Goal: Task Accomplishment & Management: Manage account settings

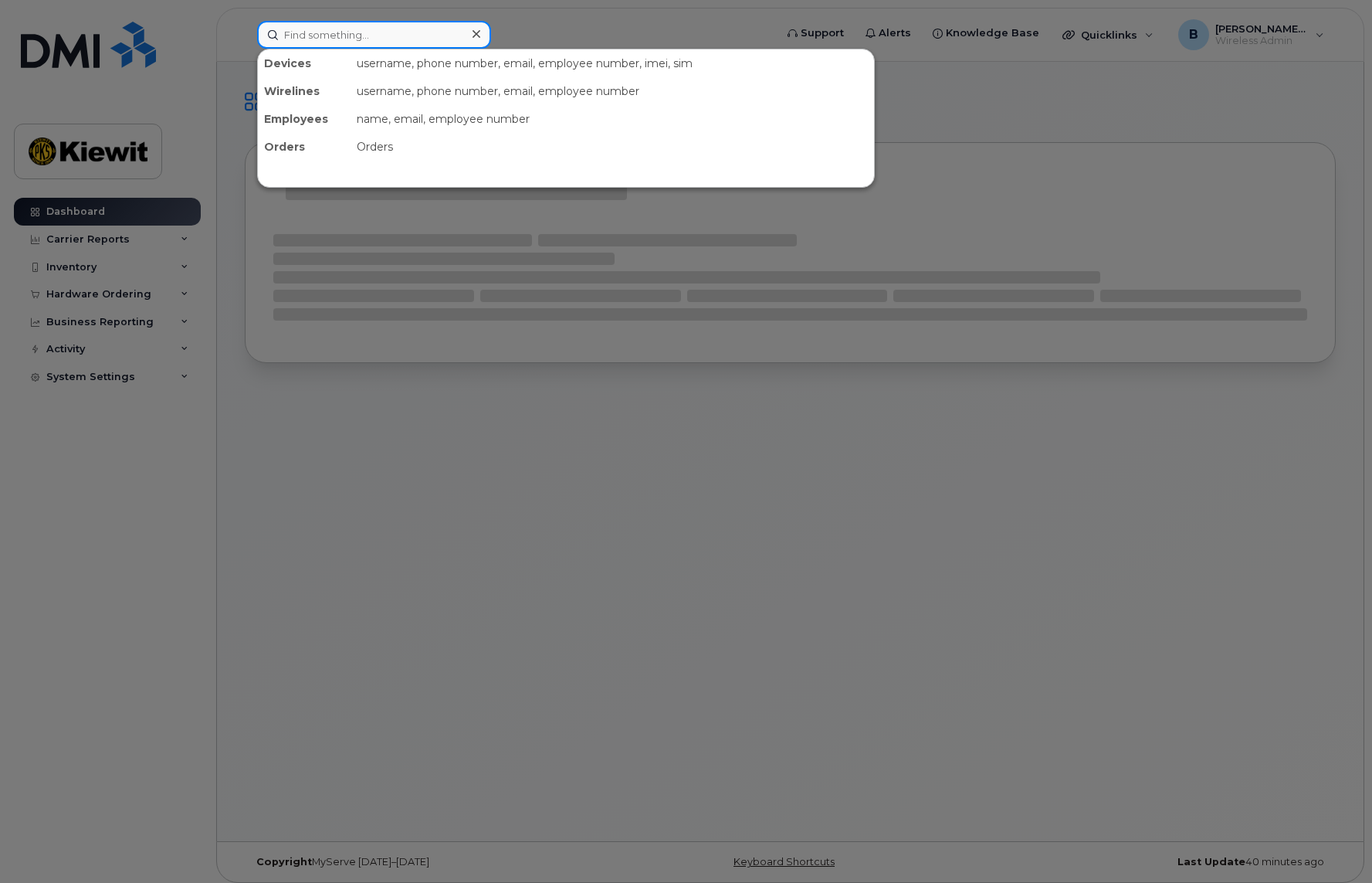
click at [373, 35] on input at bounding box center [374, 34] width 234 height 28
type input "n"
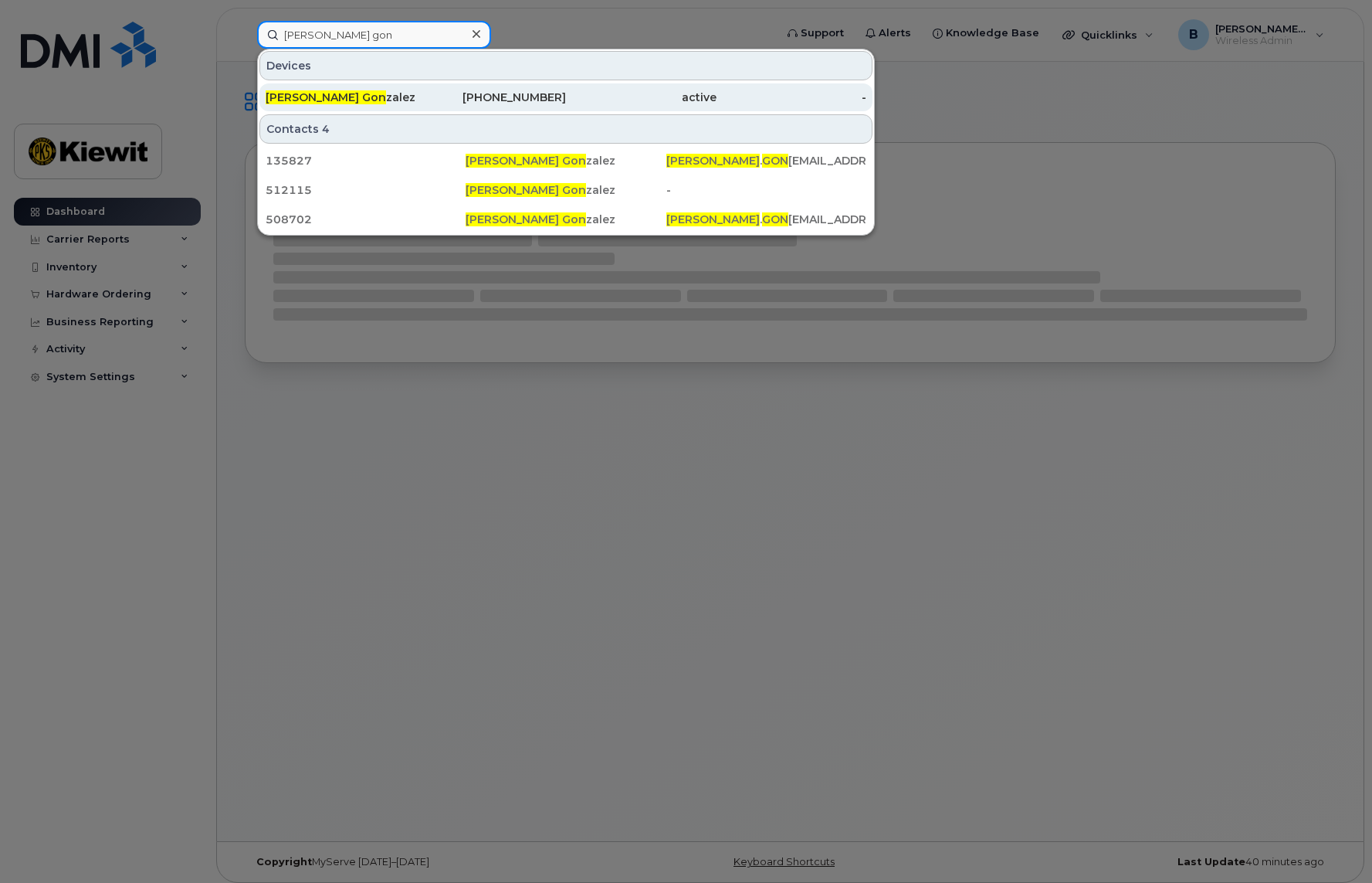
type input "[PERSON_NAME] gon"
click at [426, 96] on div "[PHONE_NUMBER]" at bounding box center [492, 96] width 151 height 15
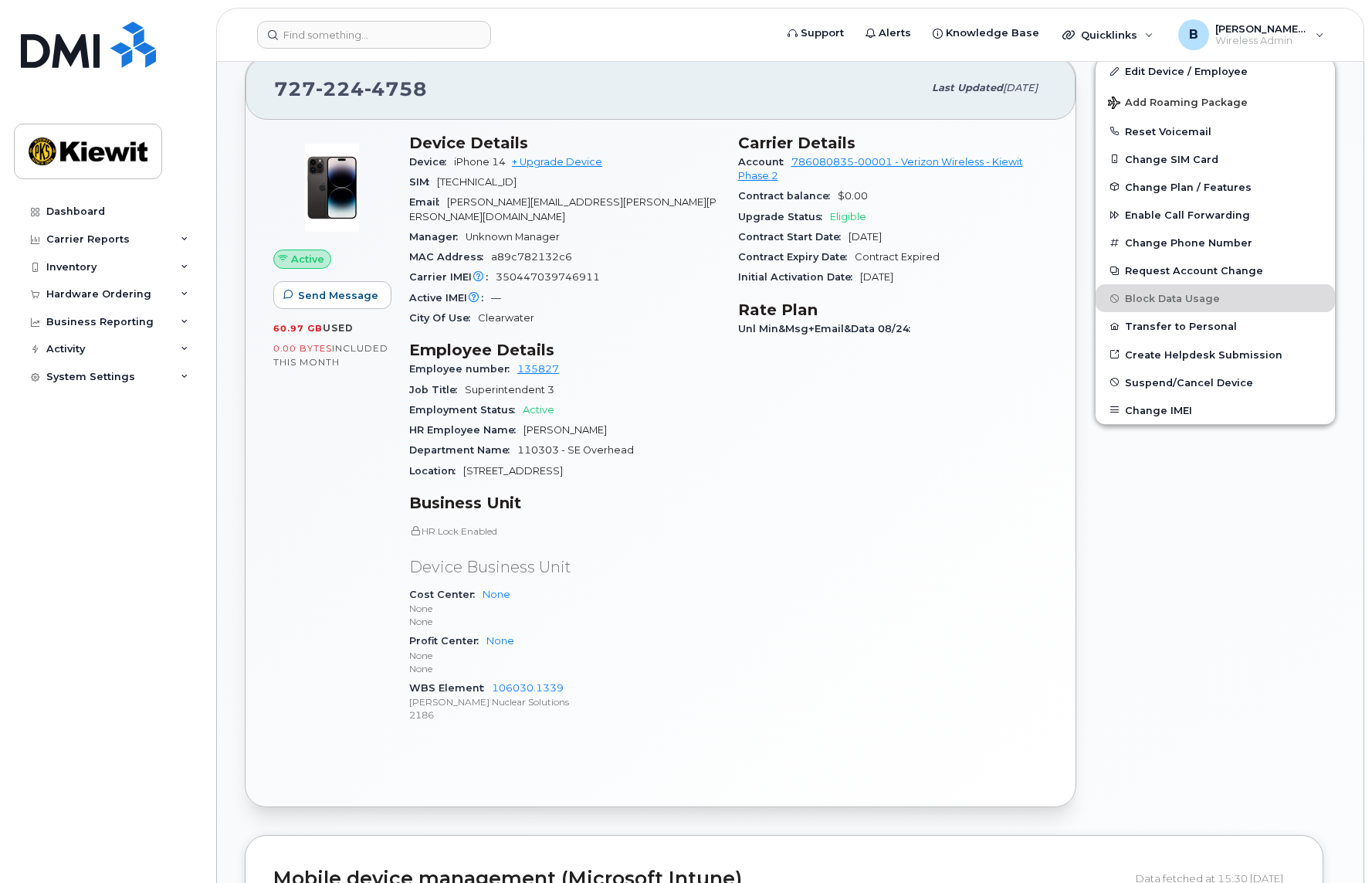
scroll to position [282, 0]
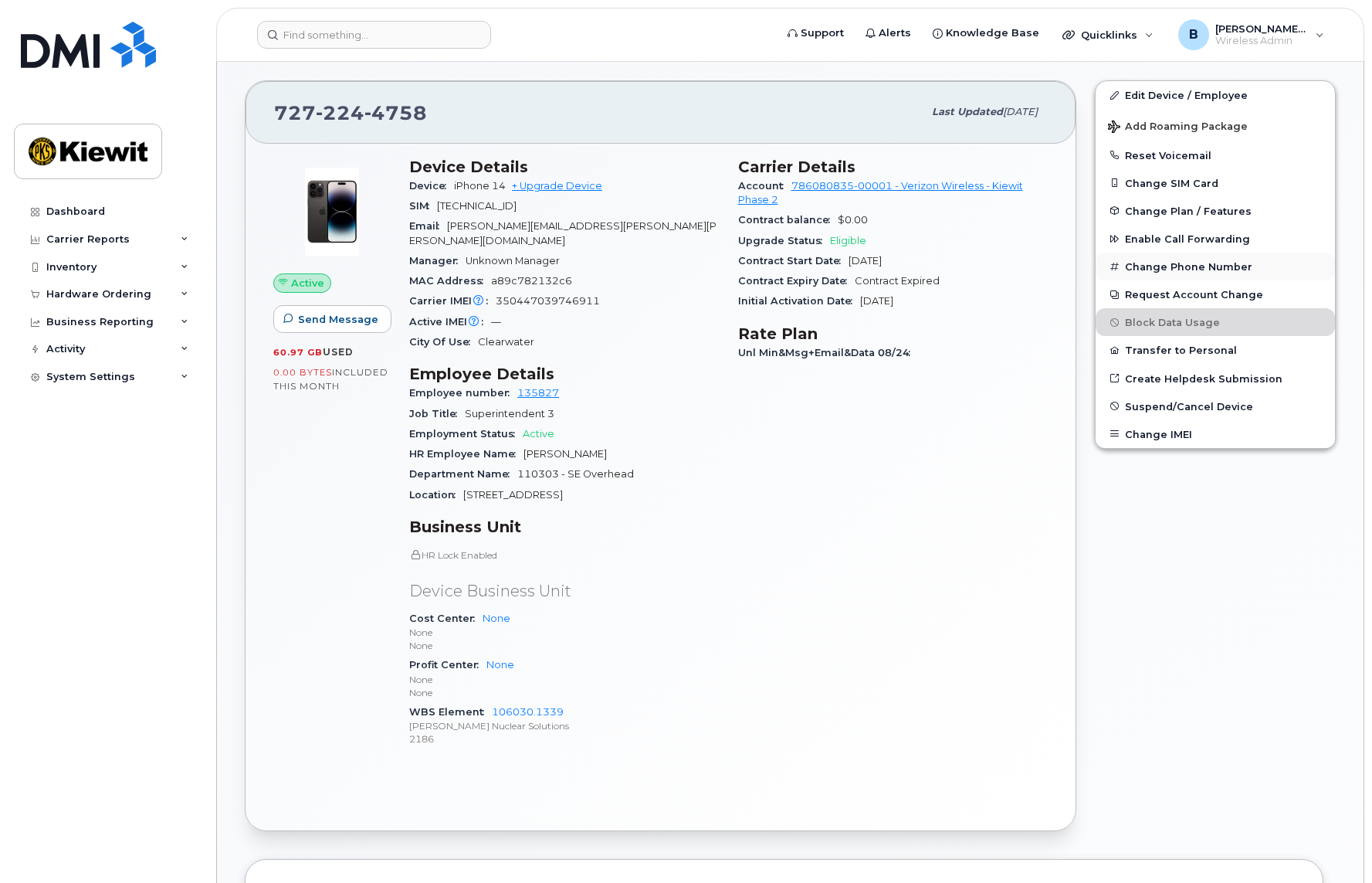
drag, startPoint x: 1199, startPoint y: 516, endPoint x: 1199, endPoint y: 270, distance: 246.0
click at [1199, 515] on div "Edit Device / Employee Add Roaming Package Reset Voicemail Change SIM Card Chan…" at bounding box center [1215, 456] width 260 height 769
click at [1193, 93] on link "Edit Device / Employee" at bounding box center [1215, 95] width 239 height 28
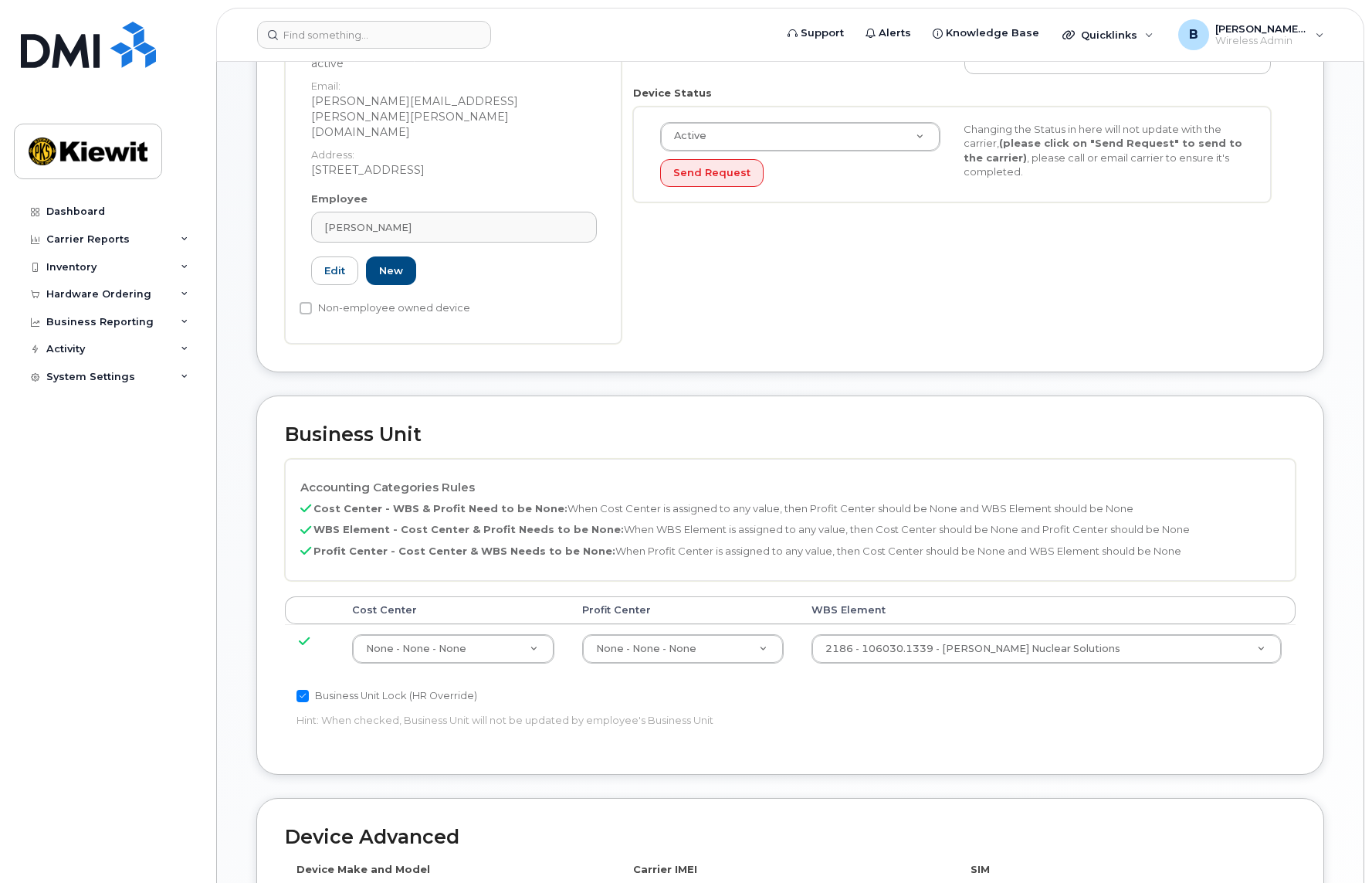
scroll to position [386, 0]
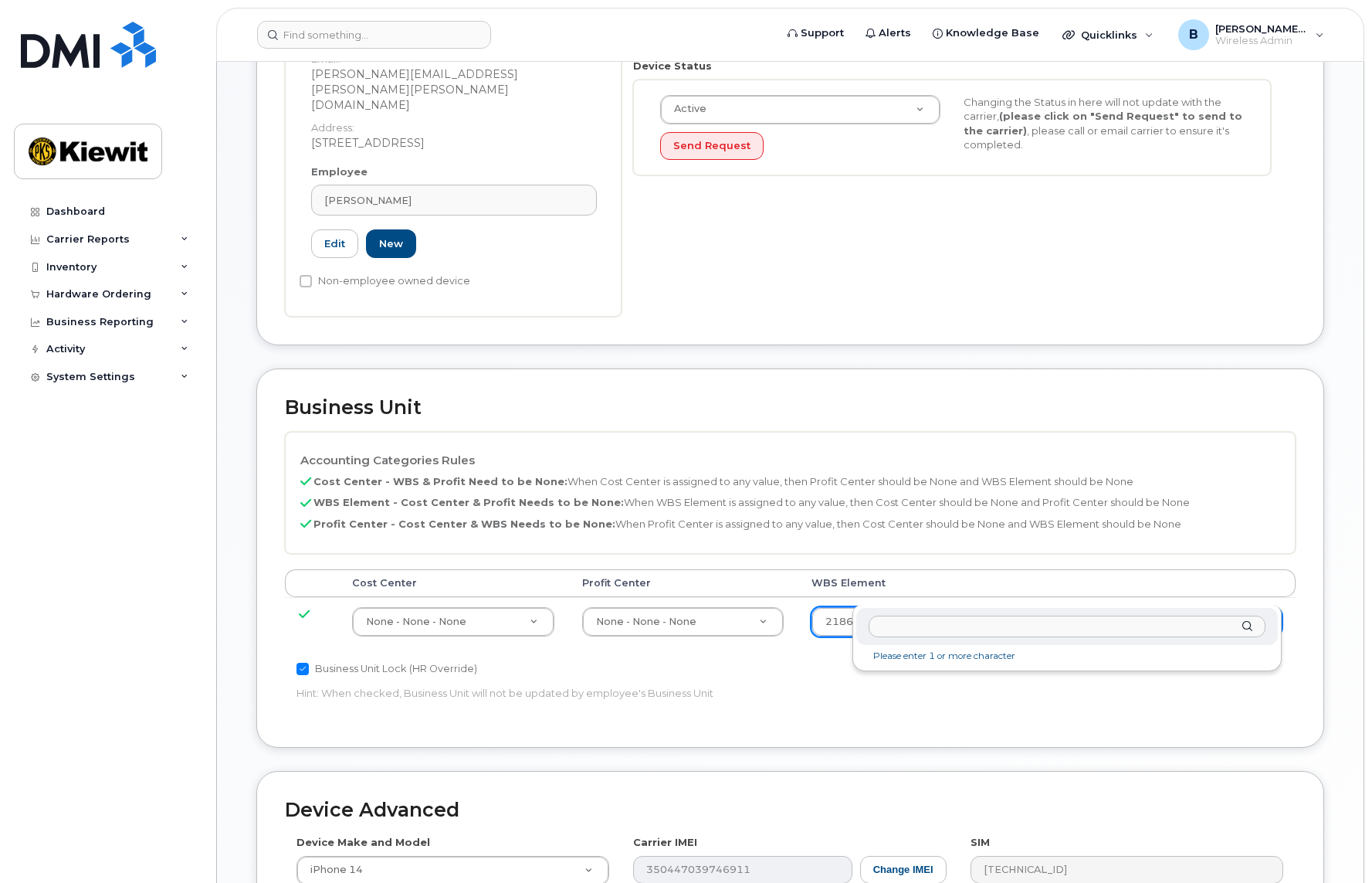
click at [980, 635] on input "text" at bounding box center [1067, 626] width 397 height 22
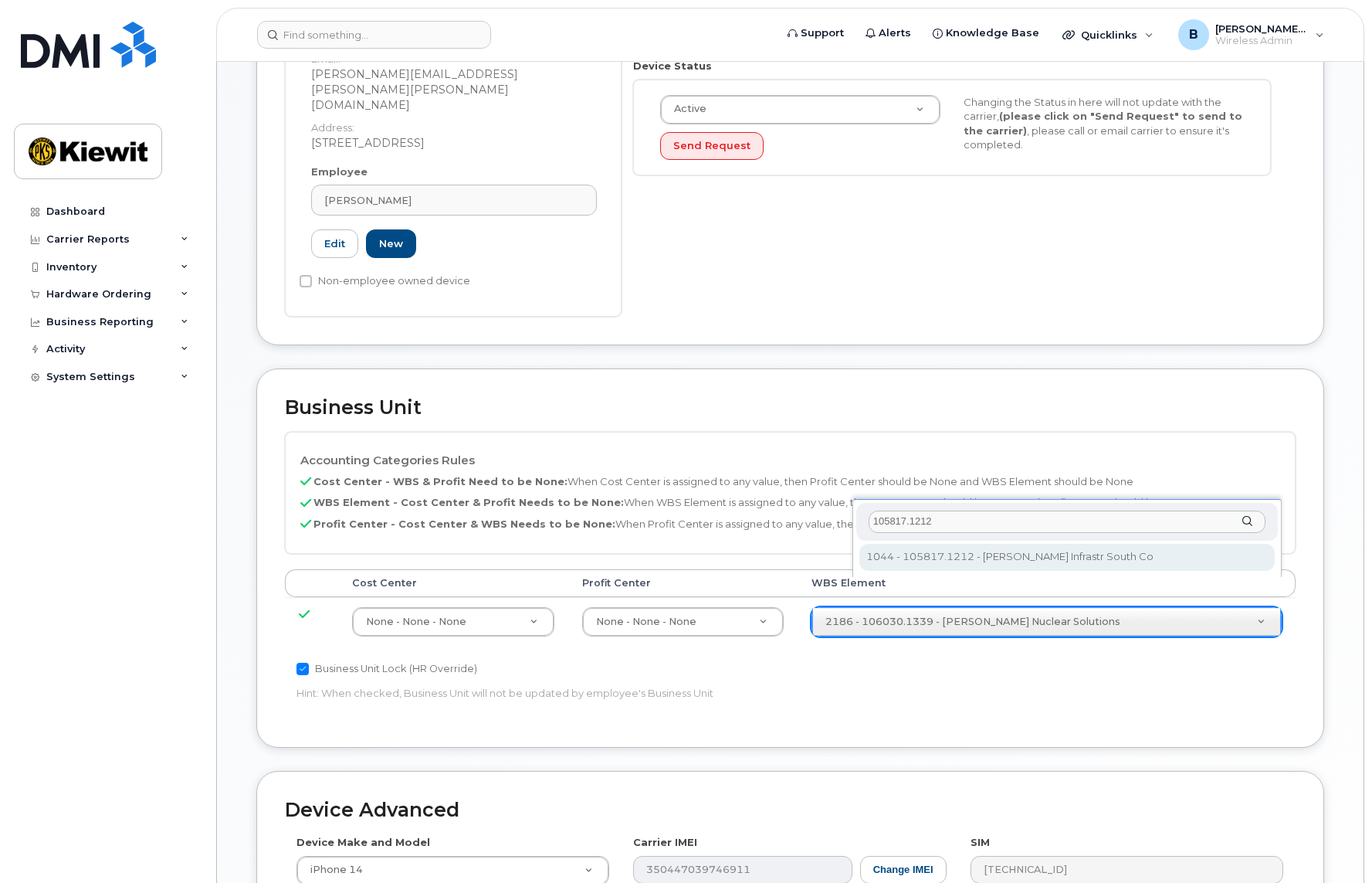
type input "105817.1212"
type input "35561626"
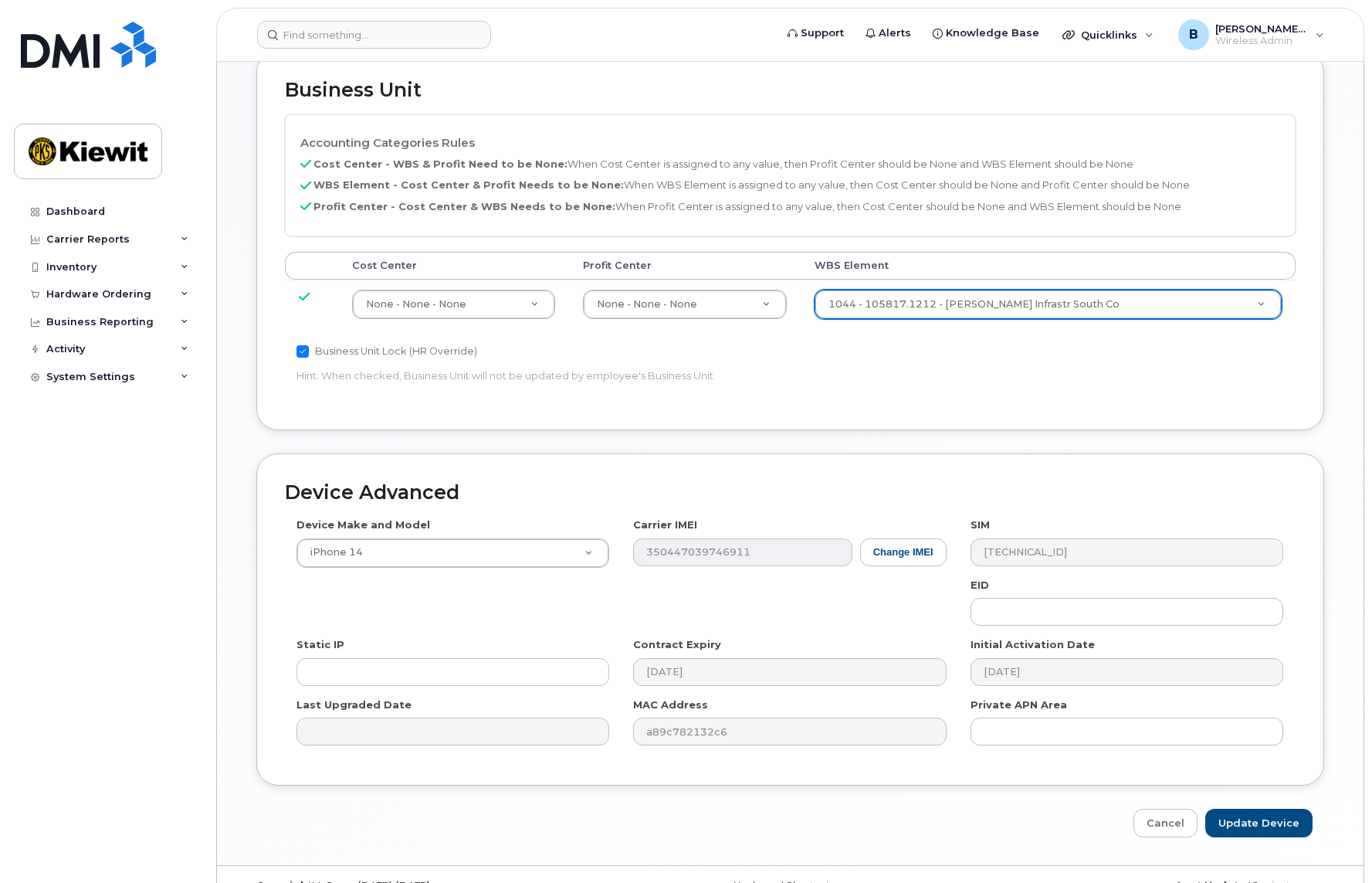
scroll to position [705, 0]
click at [1266, 808] on input "Update Device" at bounding box center [1259, 822] width 107 height 29
type input "Saving..."
